Goal: Task Accomplishment & Management: Use online tool/utility

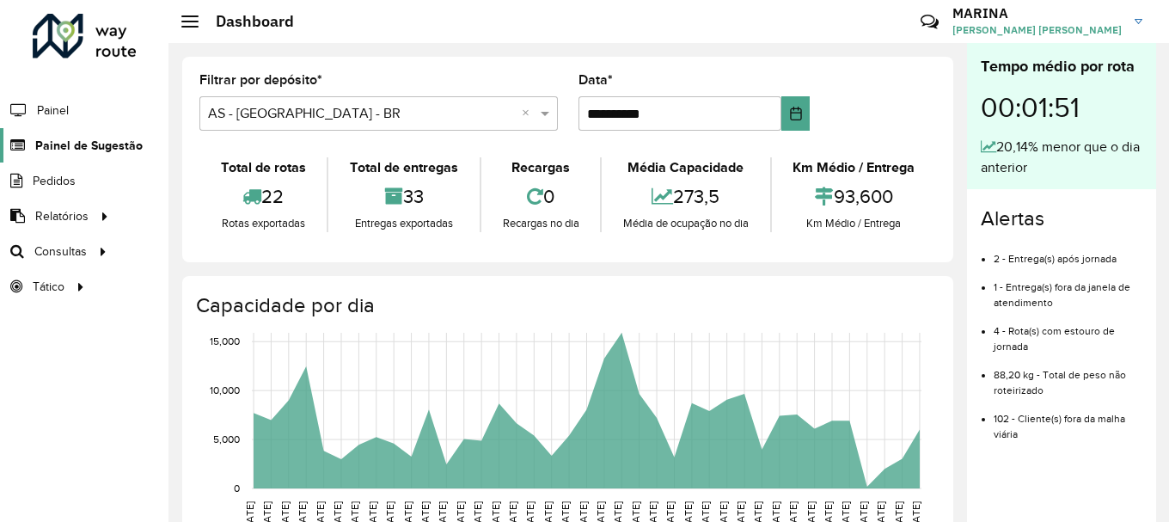
click at [72, 150] on span "Painel de Sugestão" at bounding box center [88, 146] width 107 height 18
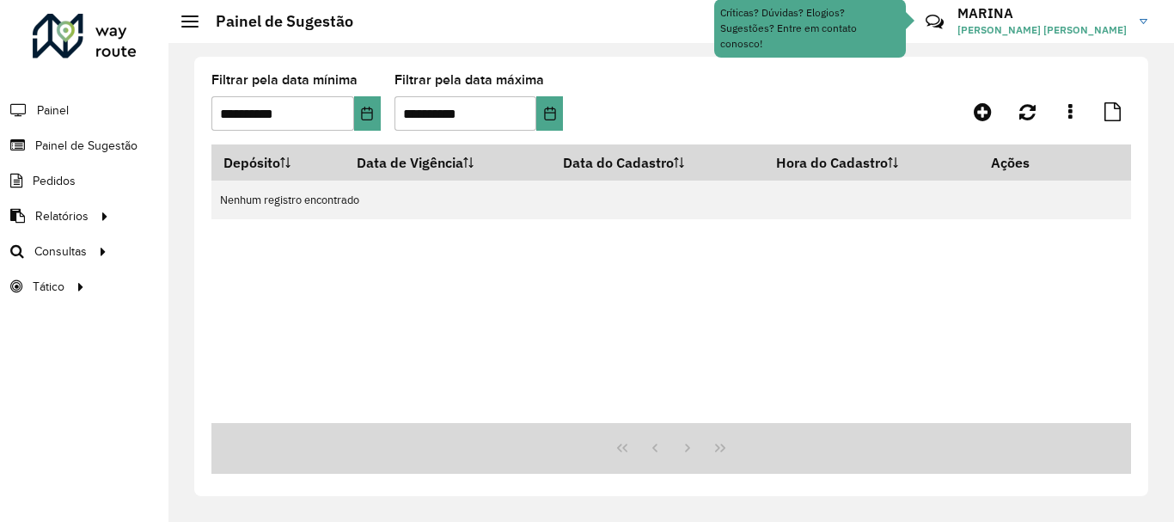
click at [82, 252] on span "Consultas" at bounding box center [60, 251] width 52 height 18
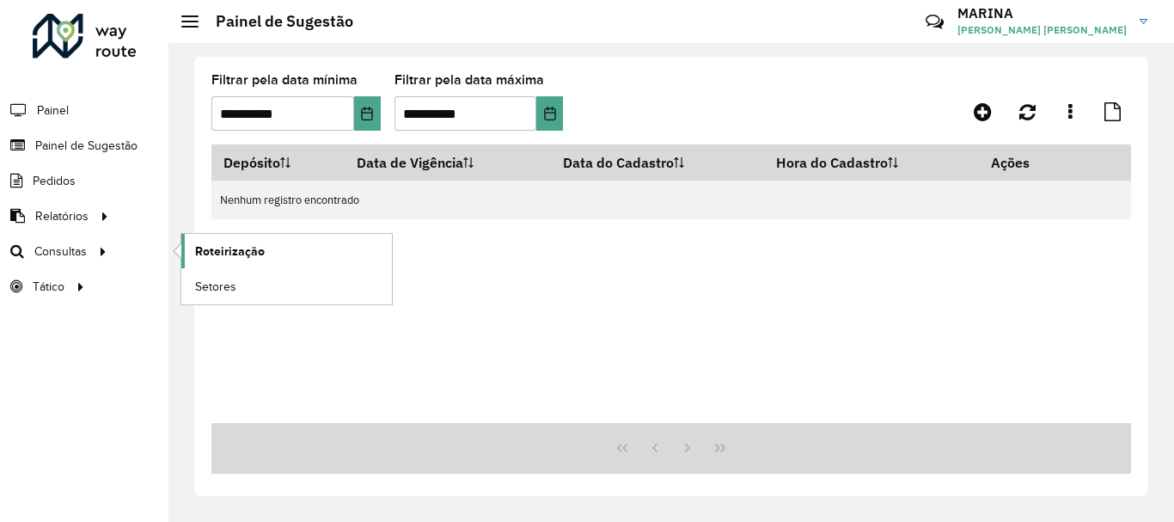
click at [205, 245] on span "Roteirização" at bounding box center [230, 251] width 70 height 18
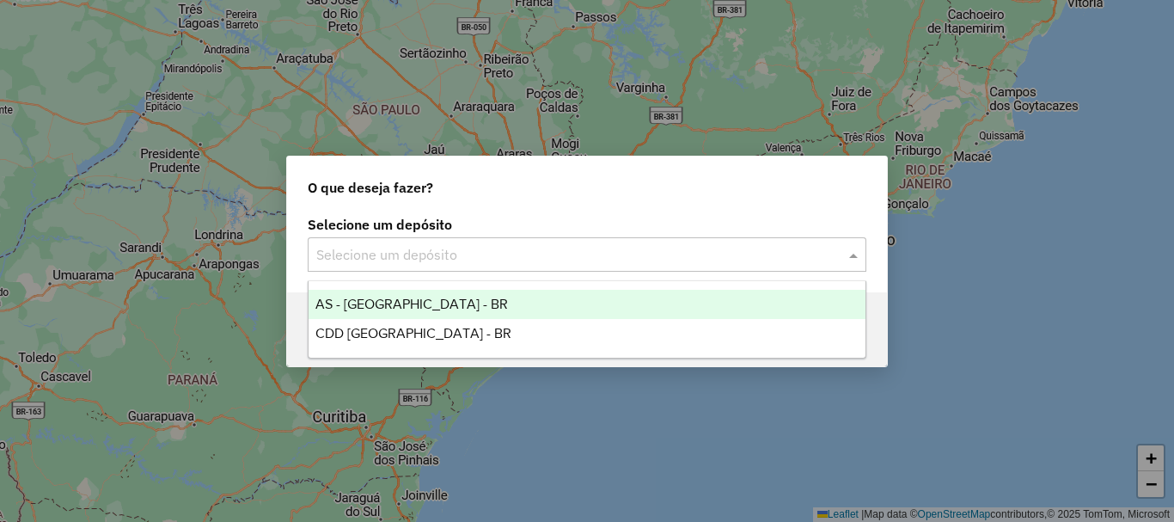
click at [465, 256] on input "text" at bounding box center [569, 255] width 507 height 21
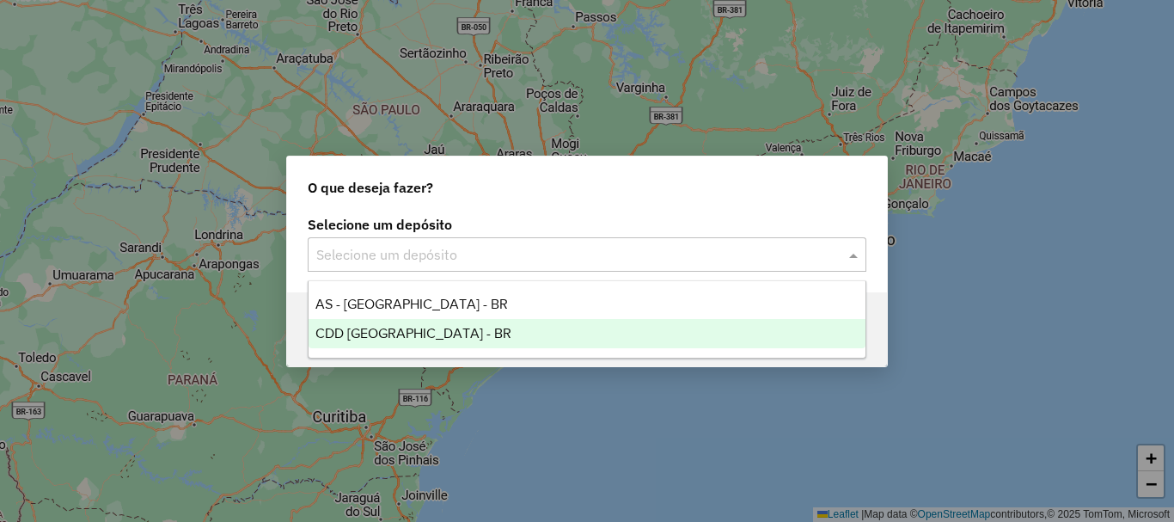
click at [444, 334] on div "CDD Brasilia - BR" at bounding box center [587, 333] width 557 height 29
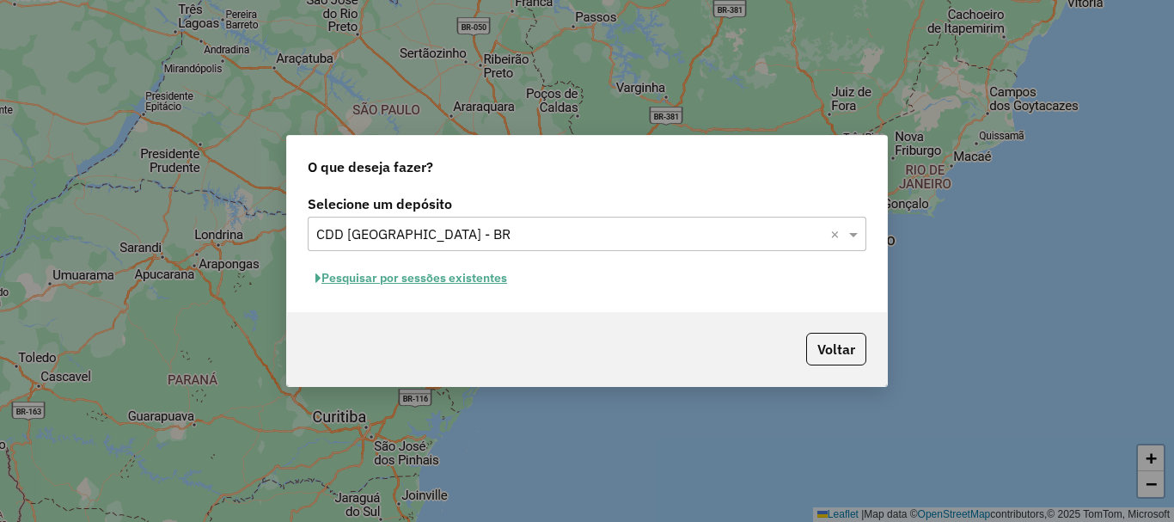
click at [473, 279] on button "Pesquisar por sessões existentes" at bounding box center [411, 278] width 207 height 27
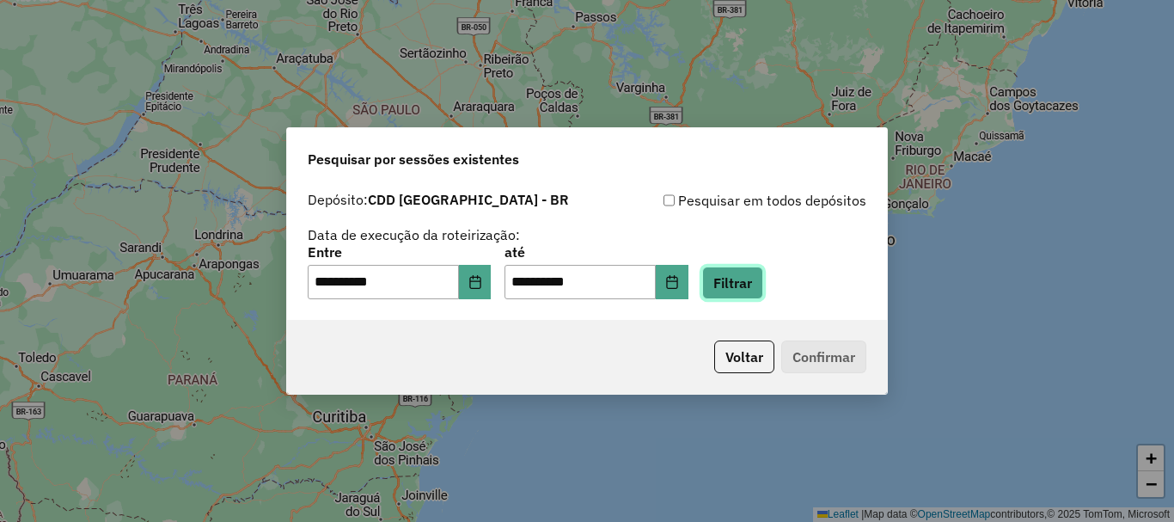
click at [741, 296] on button "Filtrar" at bounding box center [732, 282] width 61 height 33
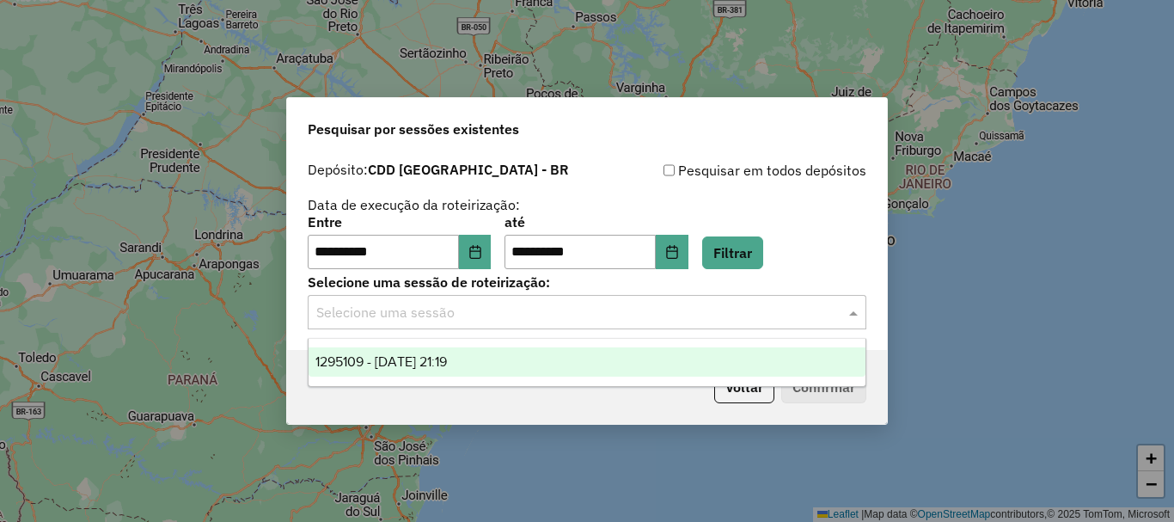
click at [500, 315] on input "text" at bounding box center [569, 313] width 507 height 21
click at [427, 357] on span "1295109 - 15/10/2025 21:19" at bounding box center [381, 361] width 132 height 15
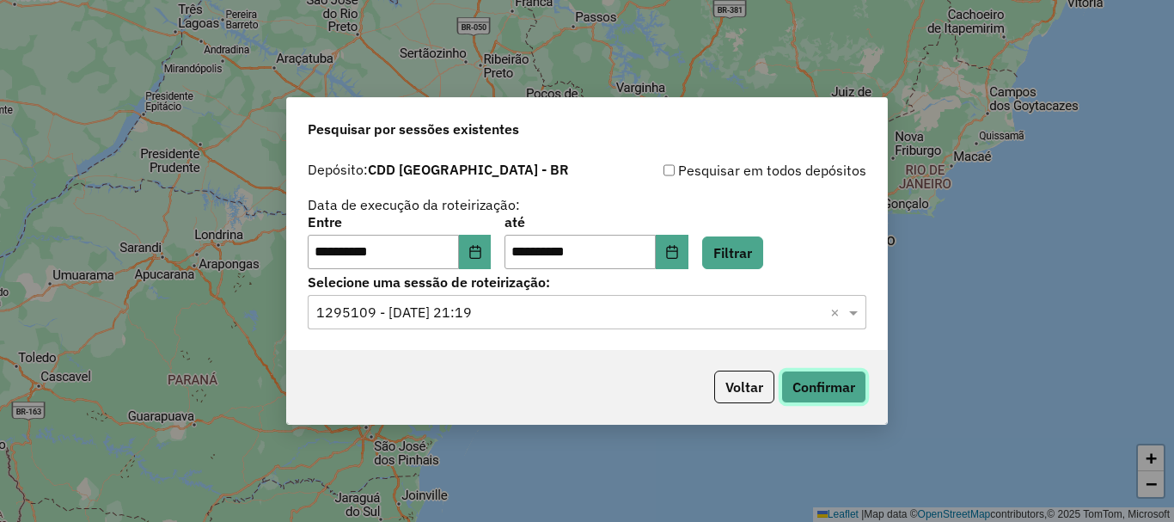
click at [832, 397] on button "Confirmar" at bounding box center [823, 386] width 85 height 33
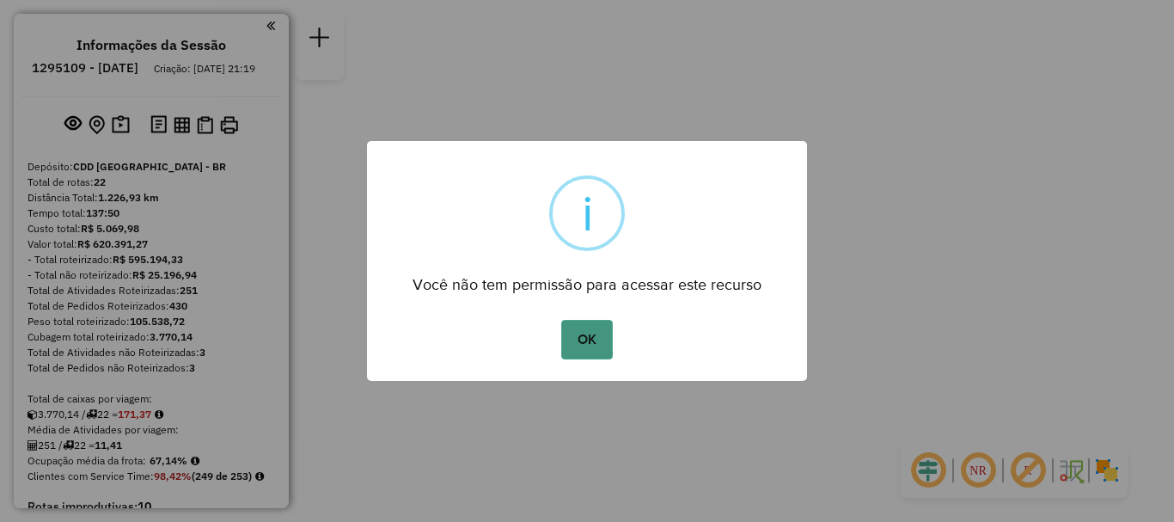
click at [577, 321] on button "OK" at bounding box center [586, 340] width 51 height 40
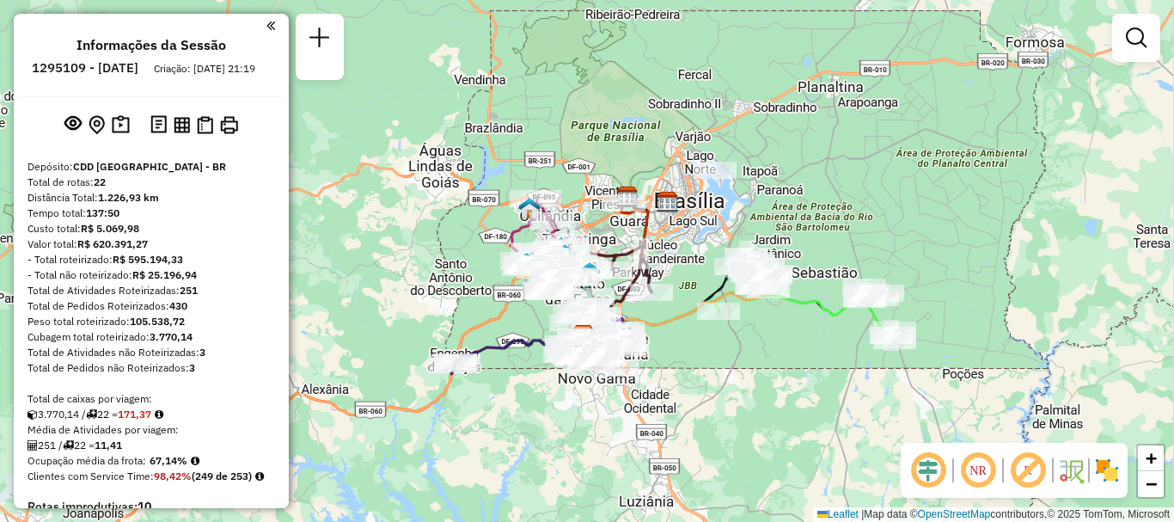
drag, startPoint x: 767, startPoint y: 362, endPoint x: 762, endPoint y: 438, distance: 76.6
click at [762, 438] on div "Janela de atendimento Grade de atendimento Capacidade Transportadoras Veículos …" at bounding box center [587, 261] width 1174 height 522
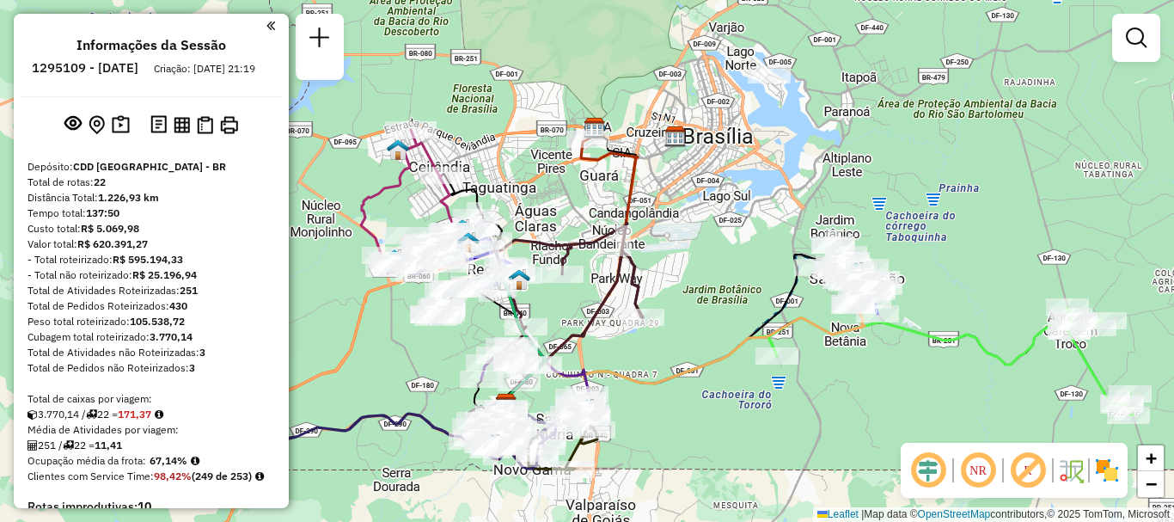
drag, startPoint x: 691, startPoint y: 377, endPoint x: 726, endPoint y: 483, distance: 112.0
click at [726, 483] on div "Janela de atendimento Grade de atendimento Capacidade Transportadoras Veículos …" at bounding box center [587, 261] width 1174 height 522
click at [1139, 47] on em at bounding box center [1136, 38] width 21 height 21
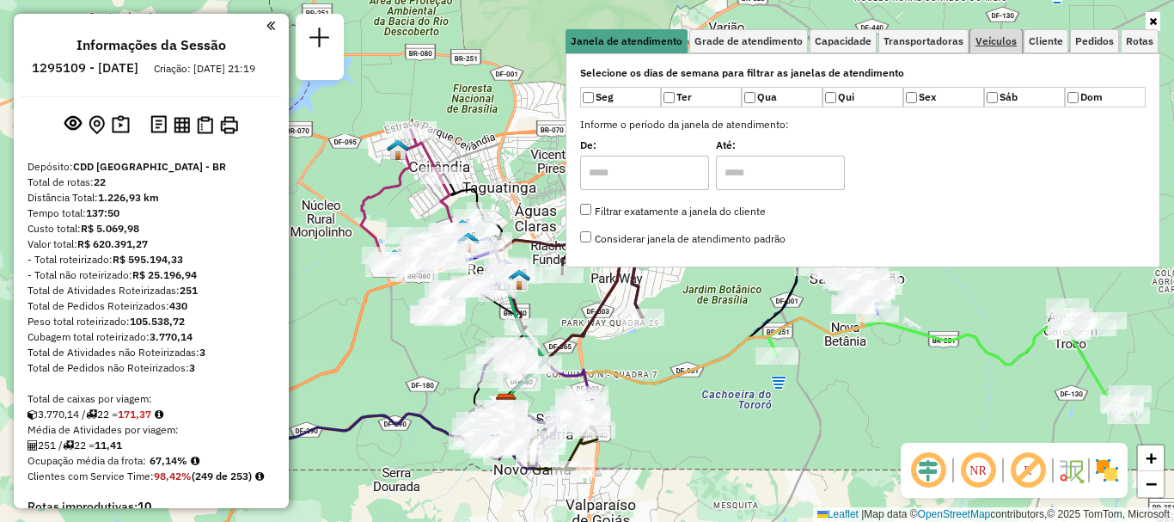
click at [1007, 36] on span "Veículos" at bounding box center [996, 41] width 41 height 10
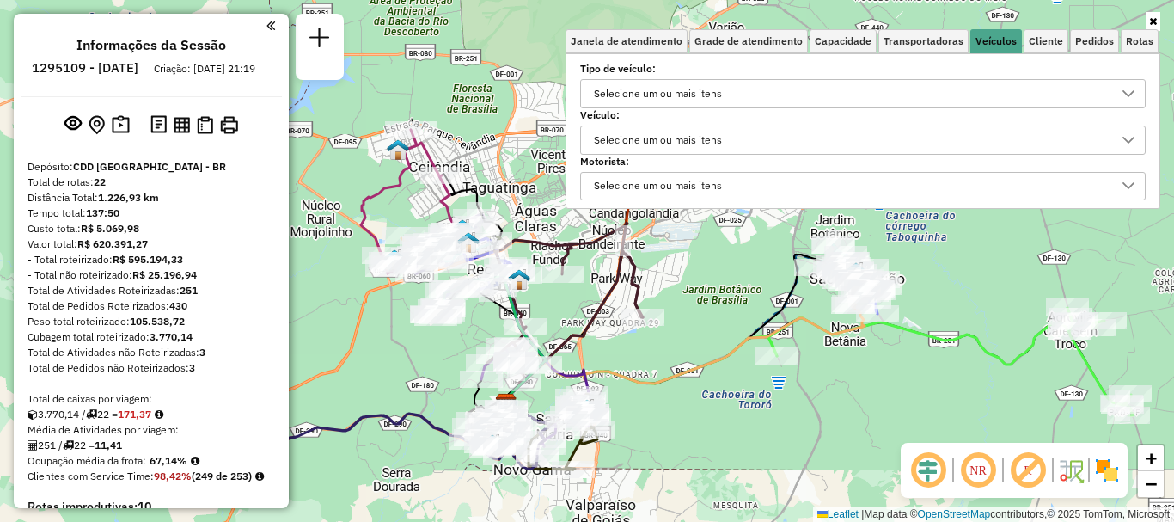
click at [681, 139] on div "Selecione um ou mais itens" at bounding box center [658, 140] width 140 height 28
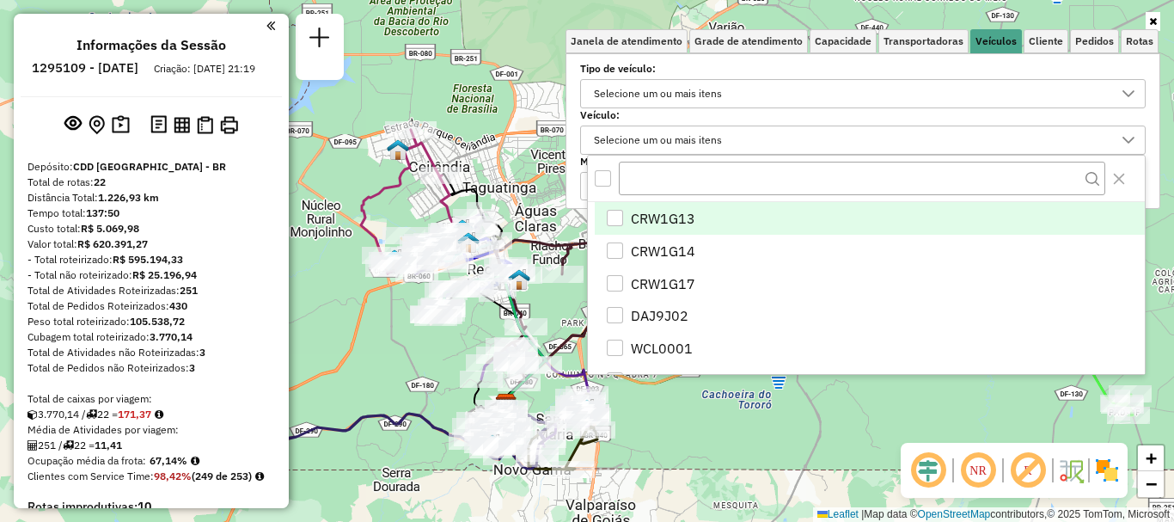
scroll to position [10, 59]
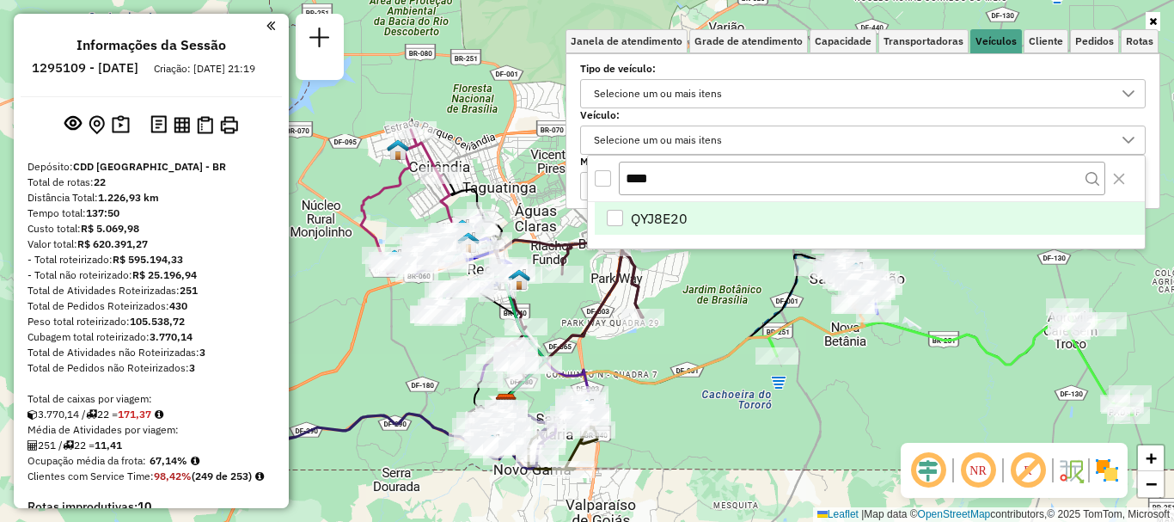
type input "****"
click at [758, 227] on li "QYJ8E20" at bounding box center [870, 218] width 550 height 33
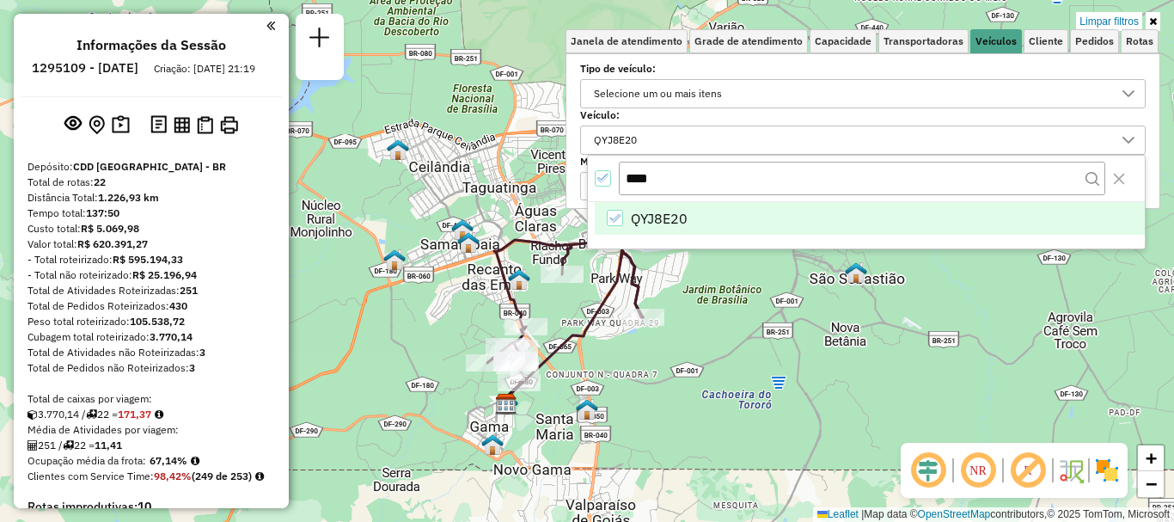
click at [1112, 310] on div "Limpar filtros Janela de atendimento Grade de atendimento Capacidade Transporta…" at bounding box center [587, 261] width 1174 height 522
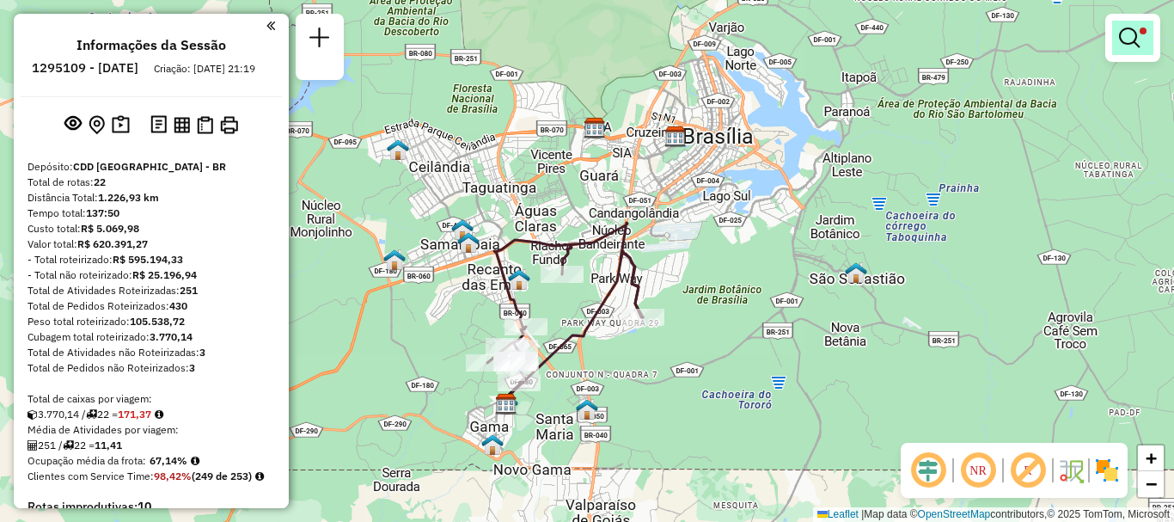
click at [1135, 50] on link at bounding box center [1132, 38] width 41 height 34
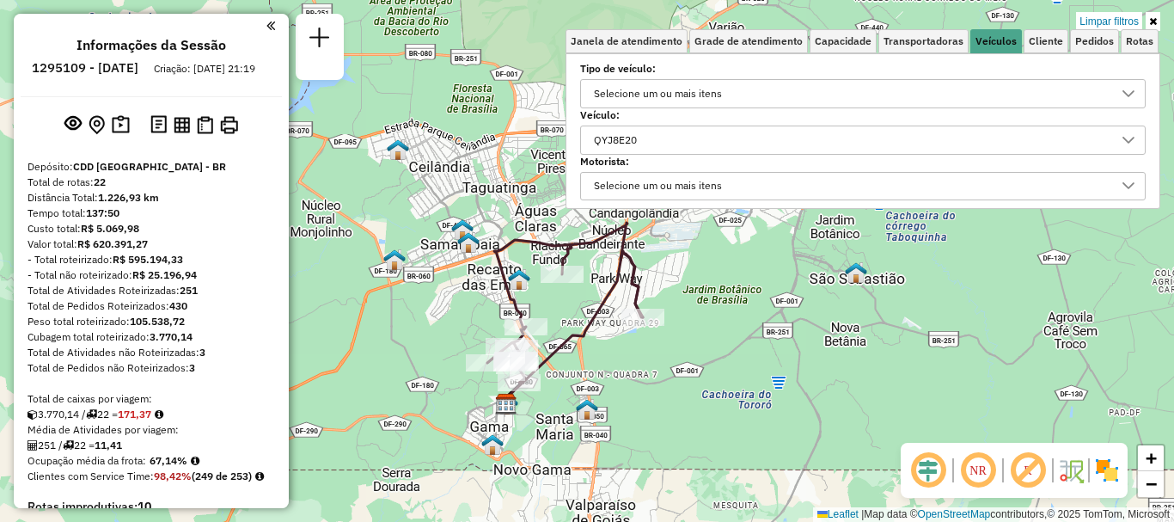
click at [621, 270] on icon at bounding box center [565, 303] width 156 height 160
select select "**********"
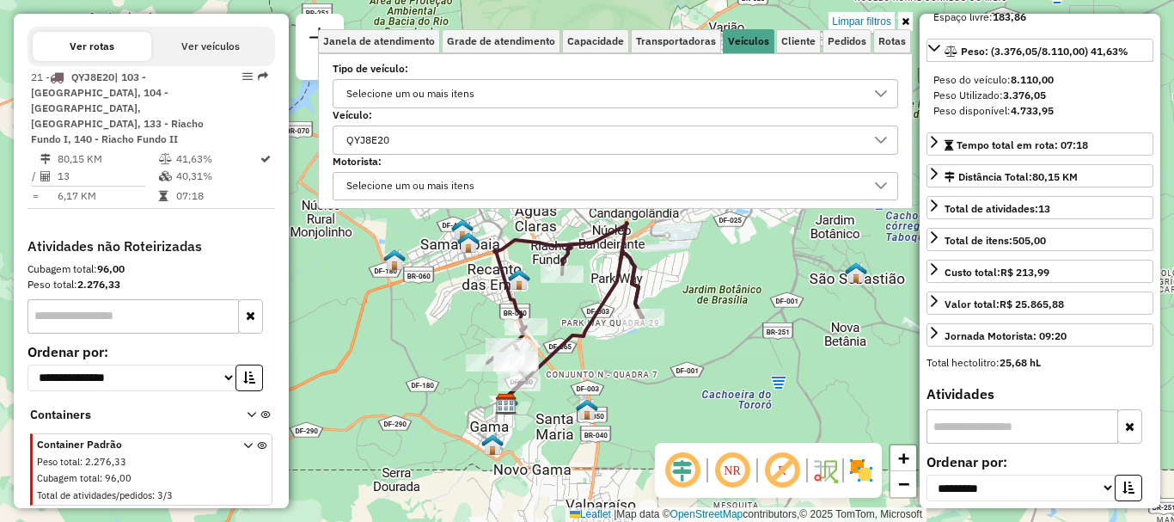
scroll to position [344, 0]
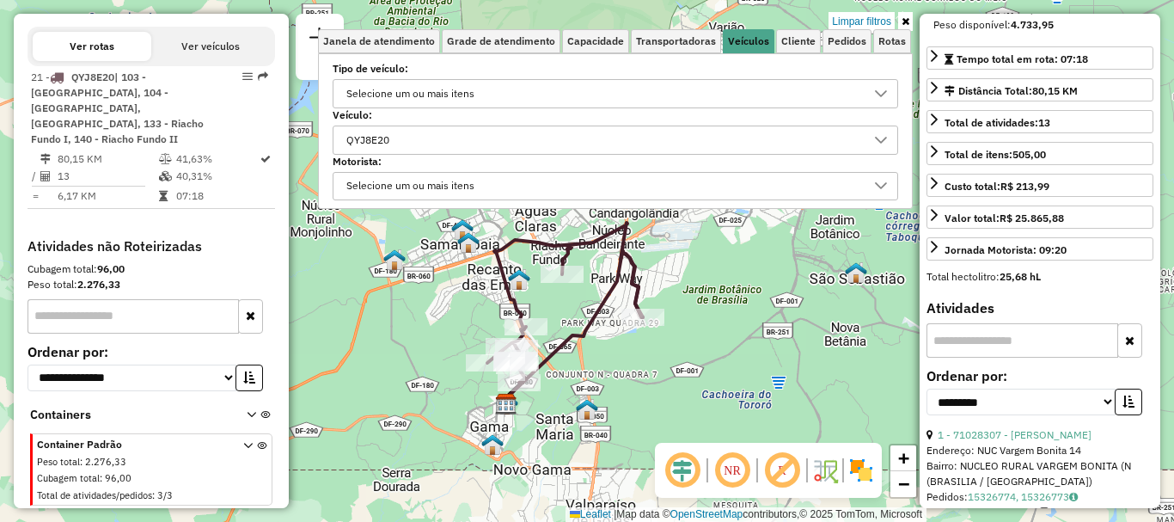
click at [1041, 358] on input "text" at bounding box center [1023, 340] width 192 height 34
type input "*****"
click at [1049, 441] on link "2 - 71063193 - YOSHIDA DECORACOES" at bounding box center [1015, 434] width 154 height 13
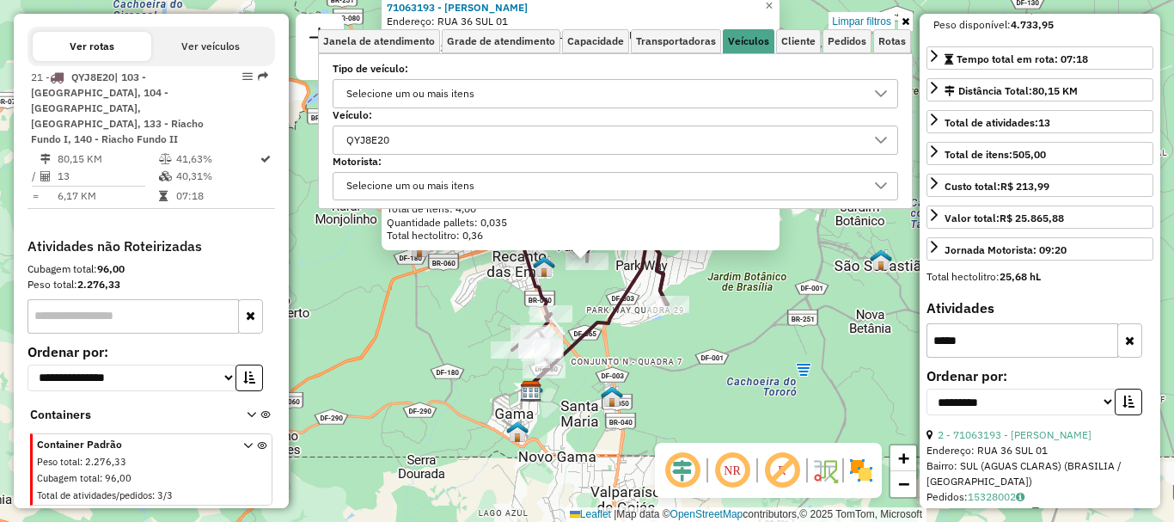
click at [689, 413] on div "71063193 - YOSHIDA DECORACOES Endereço: RUA 36 SUL 01 Bairro: SUL (AGUAS CLARAS…" at bounding box center [587, 261] width 1174 height 522
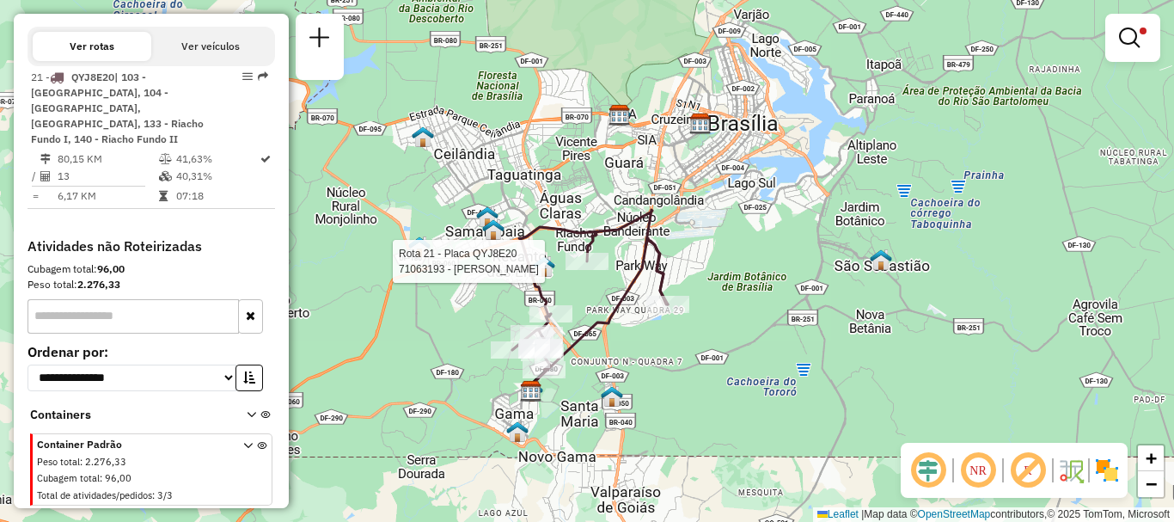
select select "**********"
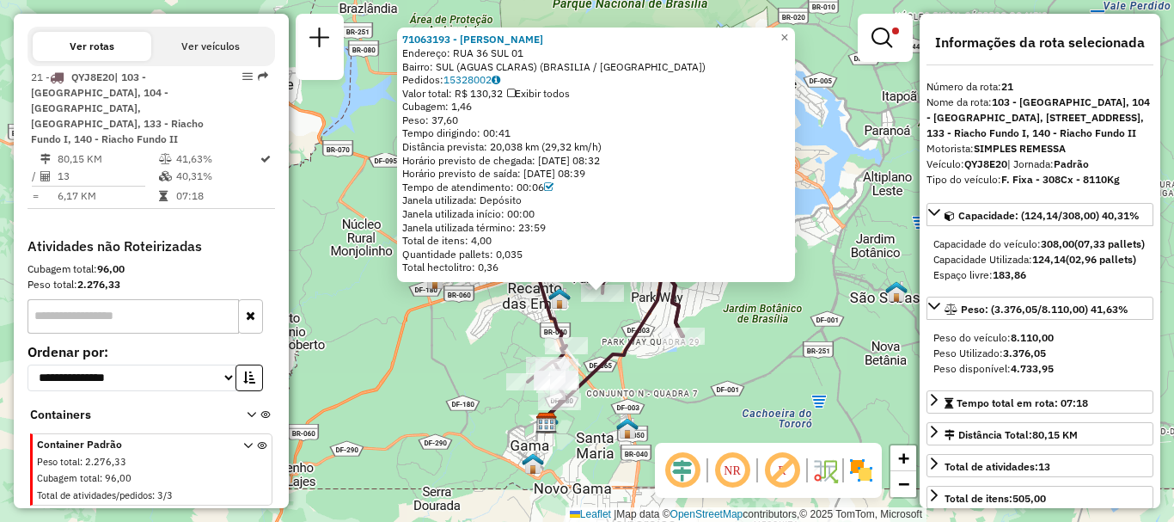
drag, startPoint x: 770, startPoint y: 366, endPoint x: 786, endPoint y: 398, distance: 35.4
click at [786, 398] on div "71063193 - YOSHIDA DECORACOES Endereço: RUA 36 SUL 01 Bairro: SUL (AGUAS CLARAS…" at bounding box center [587, 261] width 1174 height 522
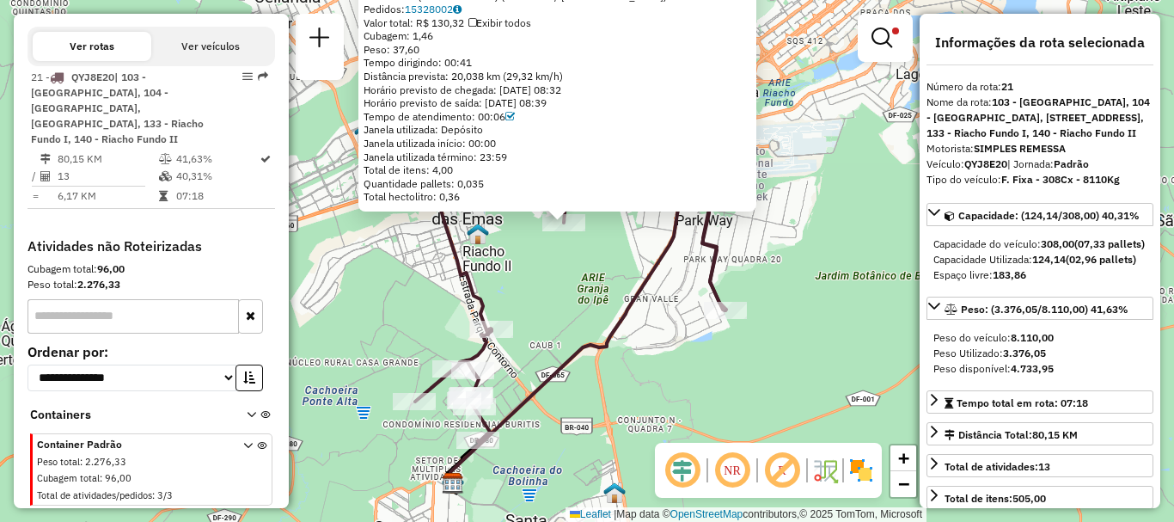
click at [591, 253] on div "71063193 - YOSHIDA DECORACOES Endereço: RUA 36 SUL 01 Bairro: SUL (AGUAS CLARAS…" at bounding box center [587, 261] width 1174 height 522
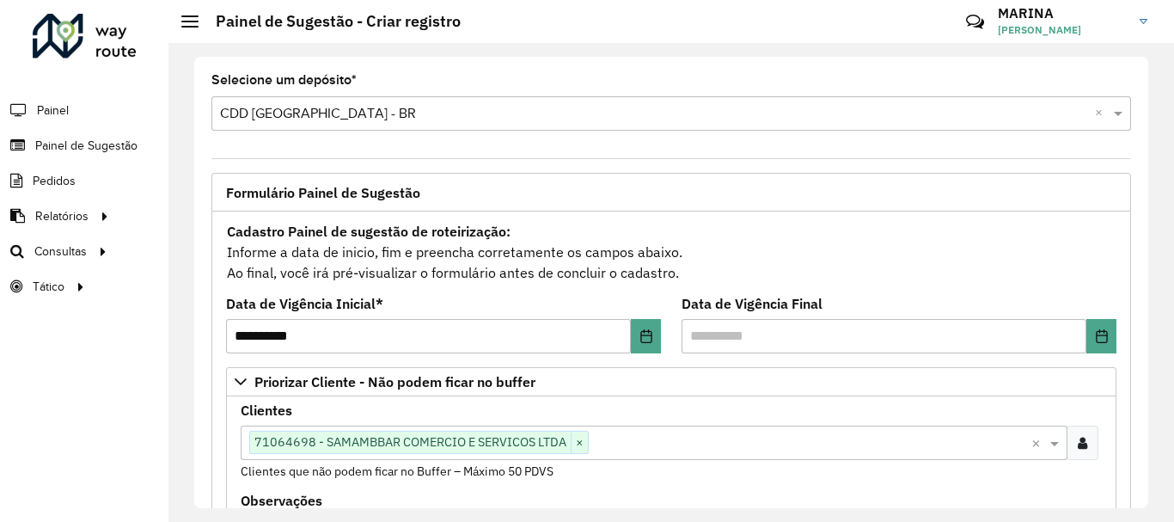
scroll to position [86, 0]
